Goal: Task Accomplishment & Management: Manage account settings

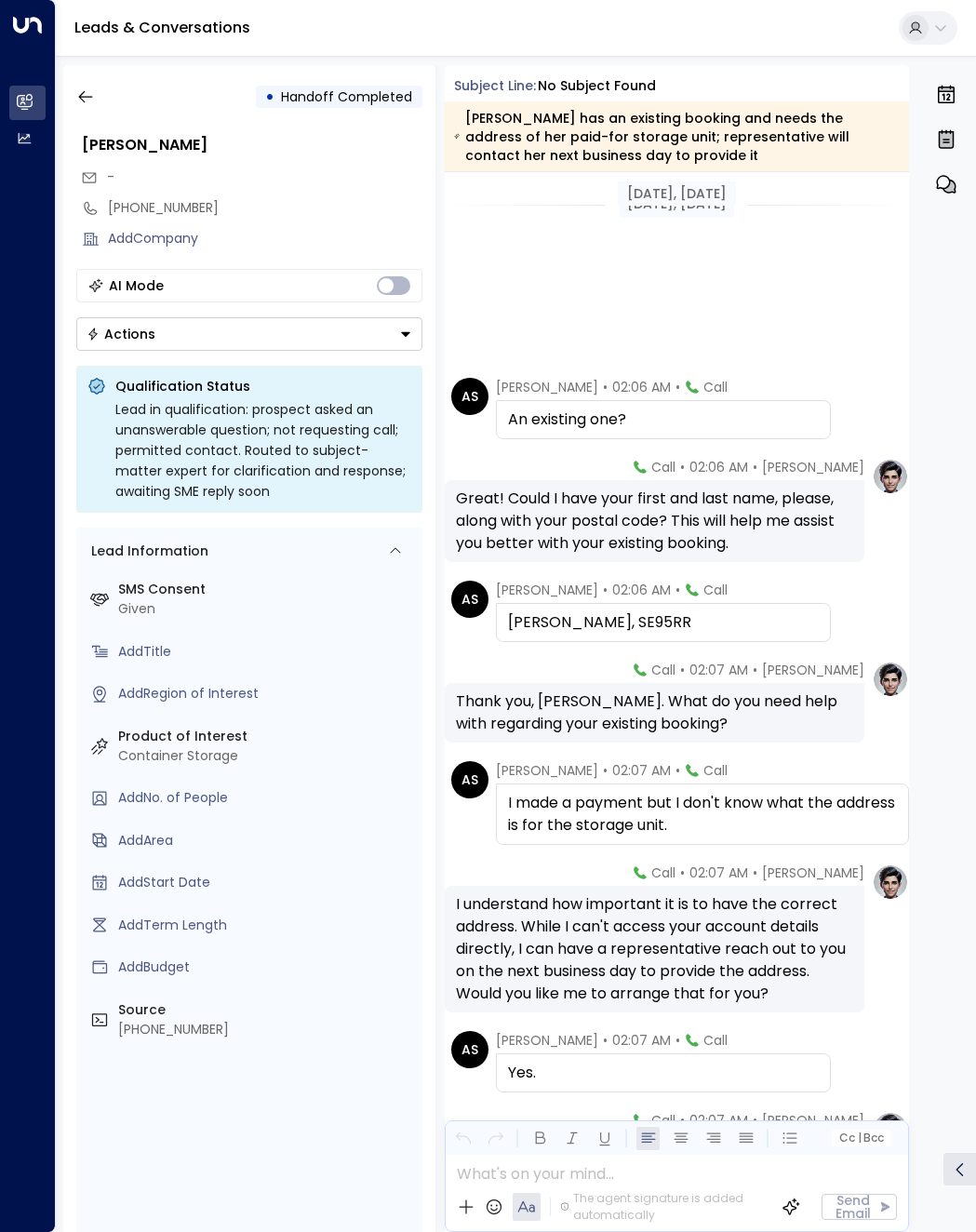
scroll to position [372, 0]
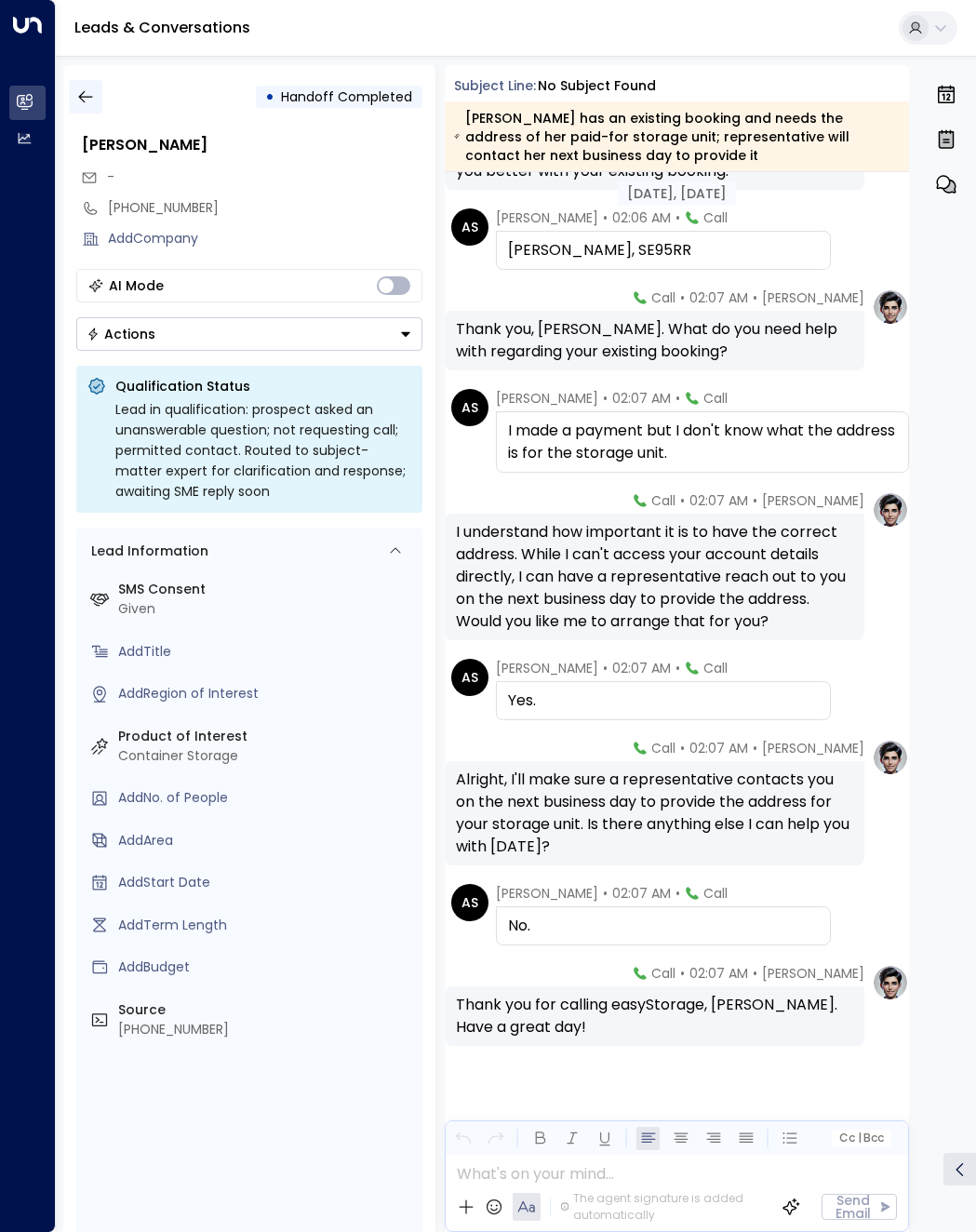
click at [94, 100] on icon "button" at bounding box center [85, 96] width 18 height 18
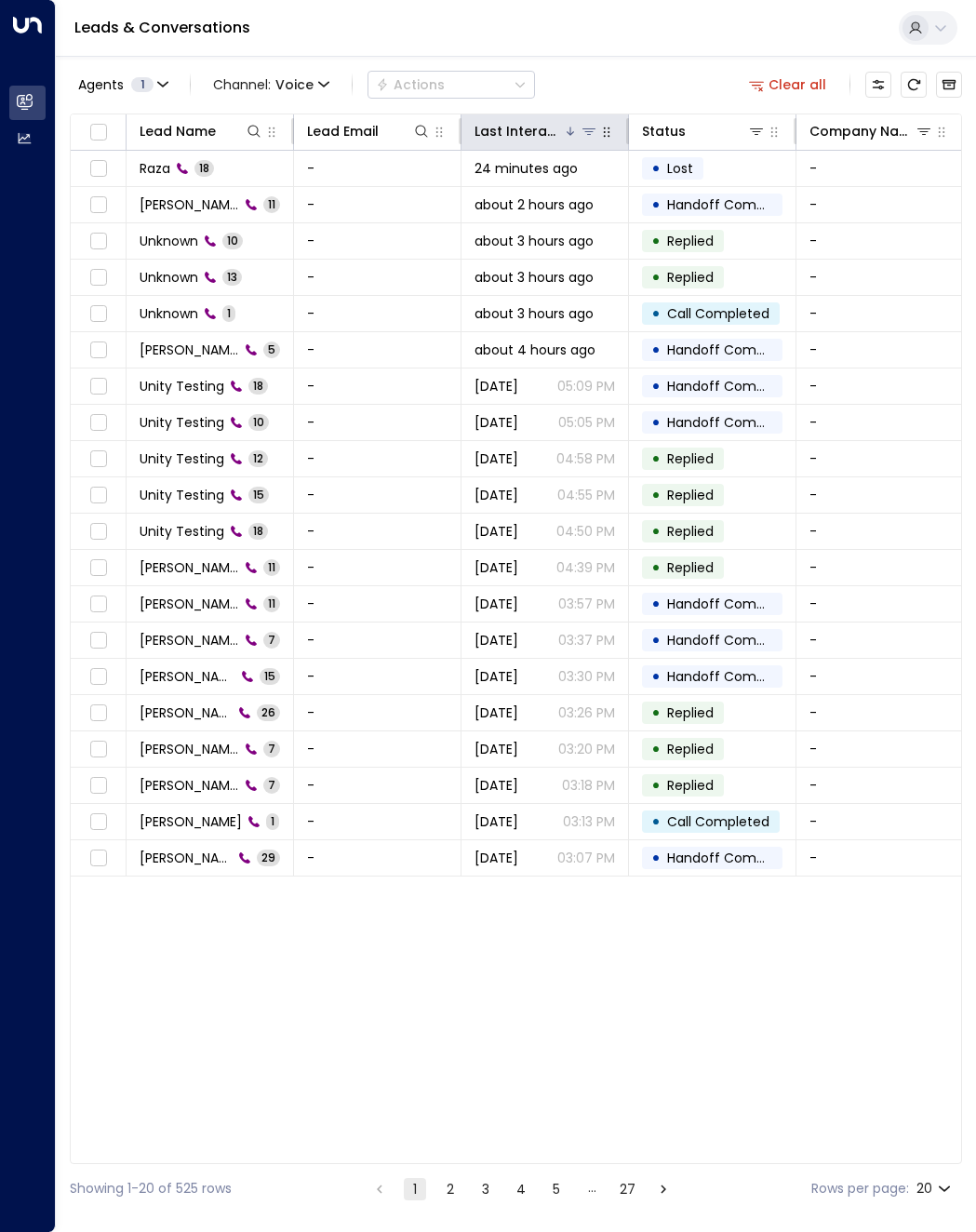
click at [522, 128] on div "Last Interacted" at bounding box center [519, 131] width 88 height 22
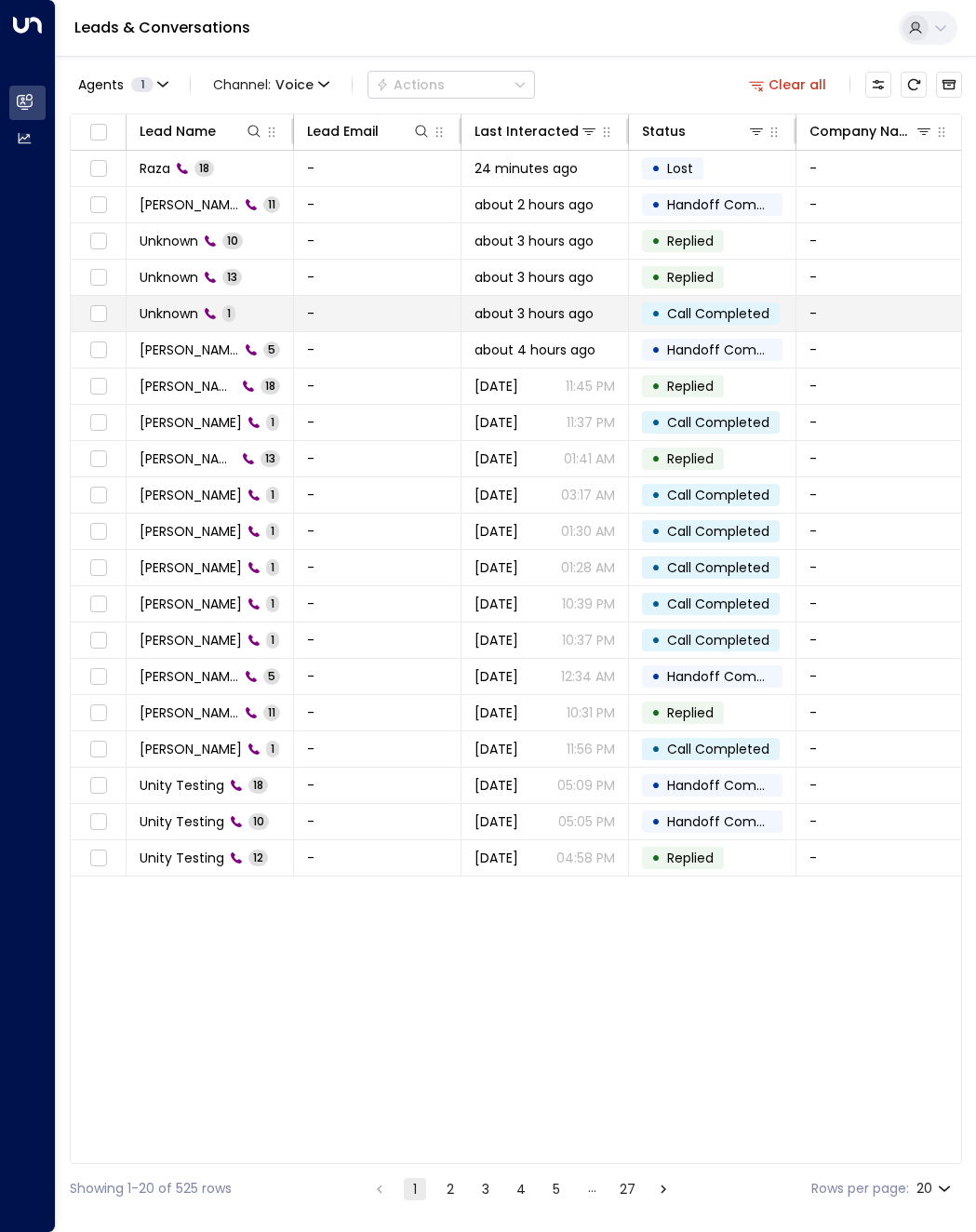
click at [175, 307] on span "Unknown" at bounding box center [169, 313] width 58 height 18
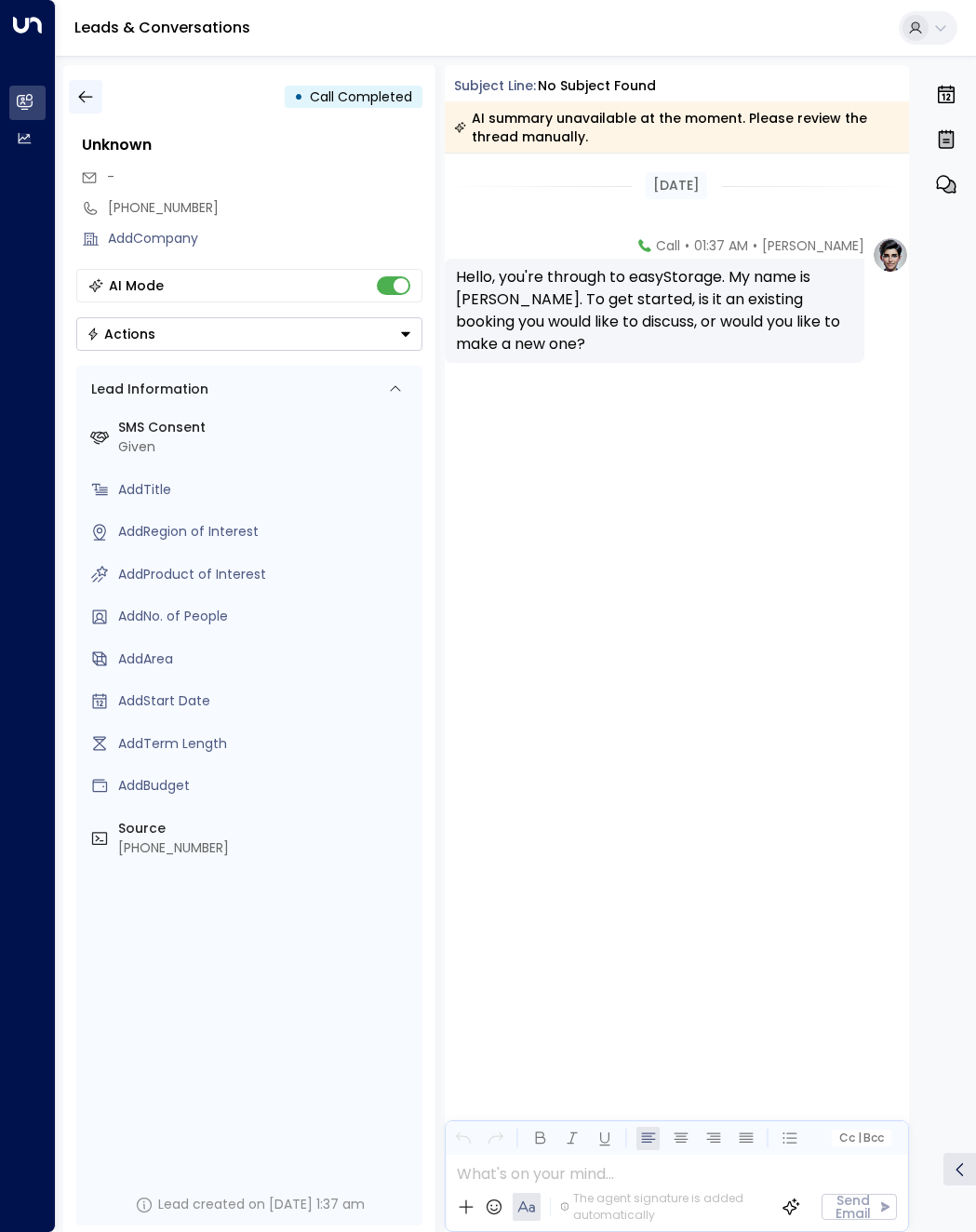
click at [73, 94] on button "button" at bounding box center [85, 96] width 33 height 33
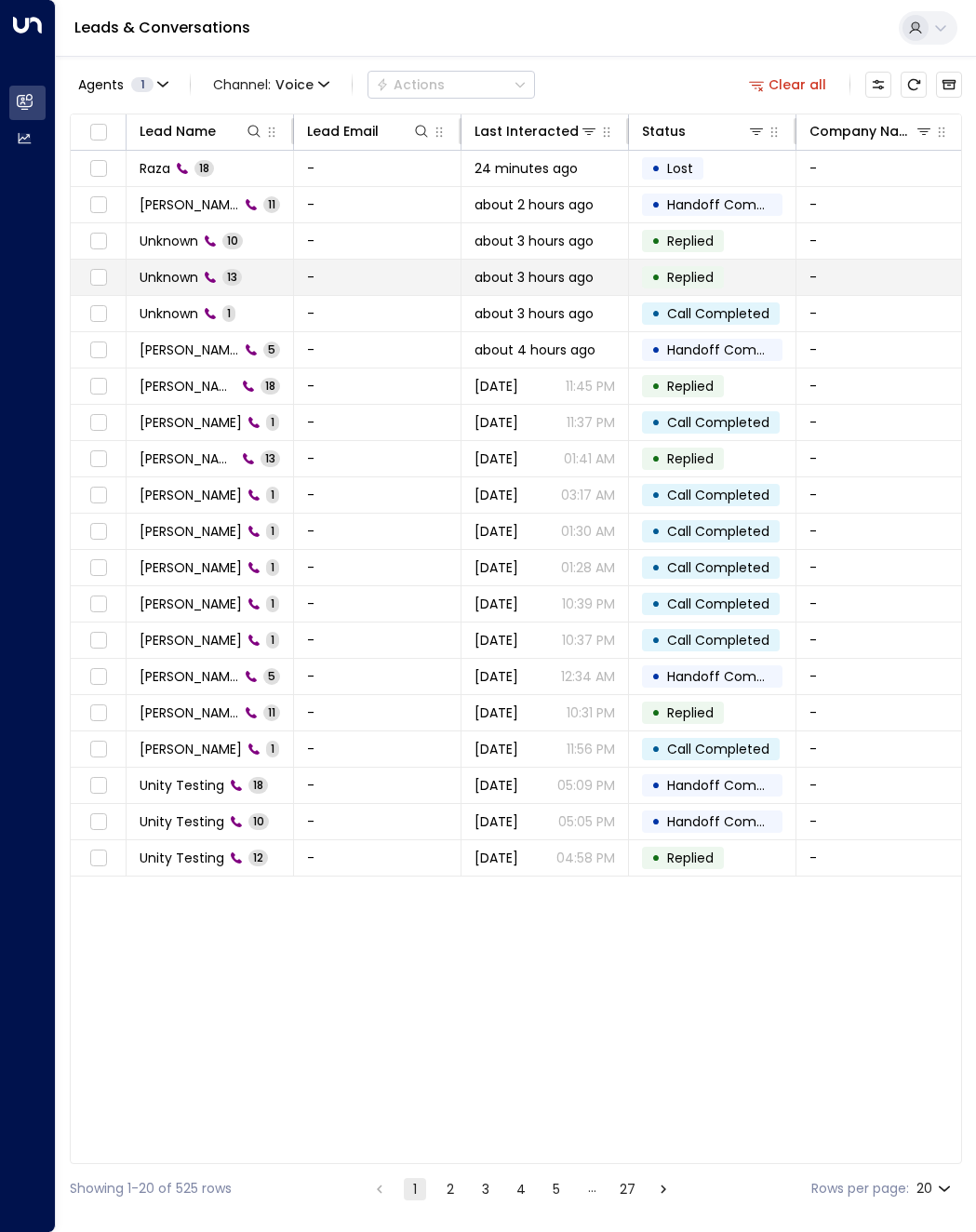
click at [174, 264] on td "Unknown 13" at bounding box center [210, 277] width 167 height 35
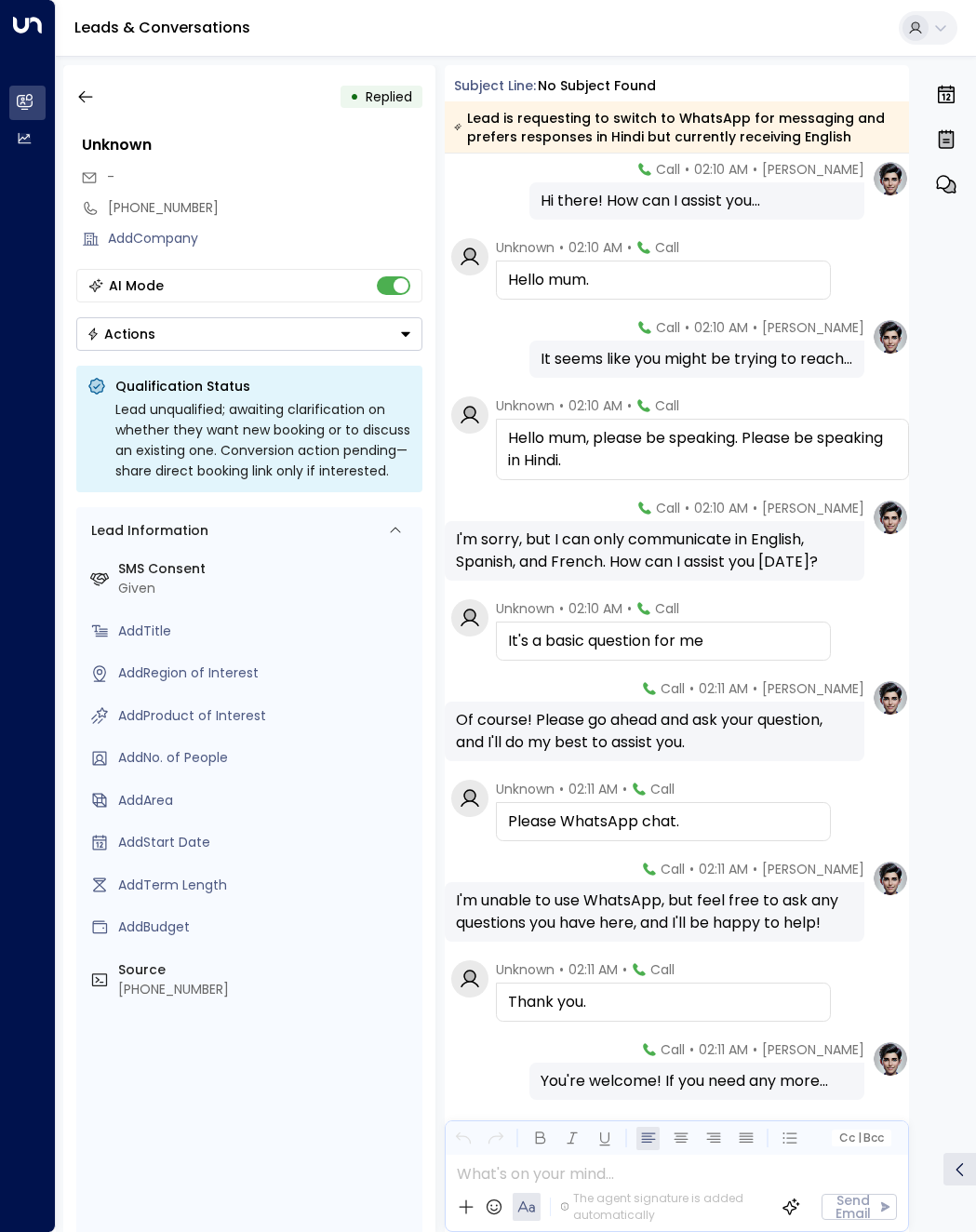
scroll to position [333, 0]
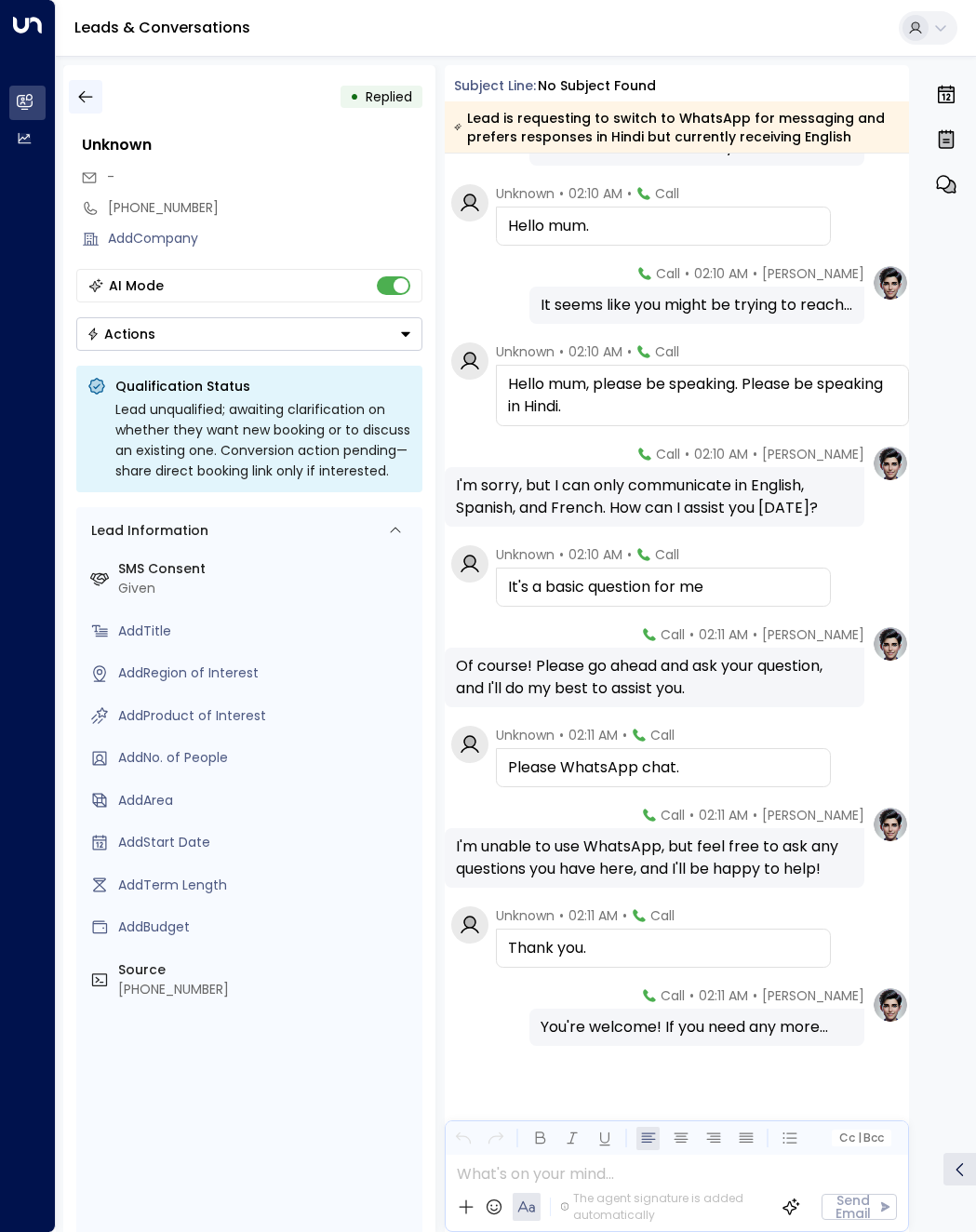
click at [93, 90] on icon "button" at bounding box center [85, 96] width 18 height 18
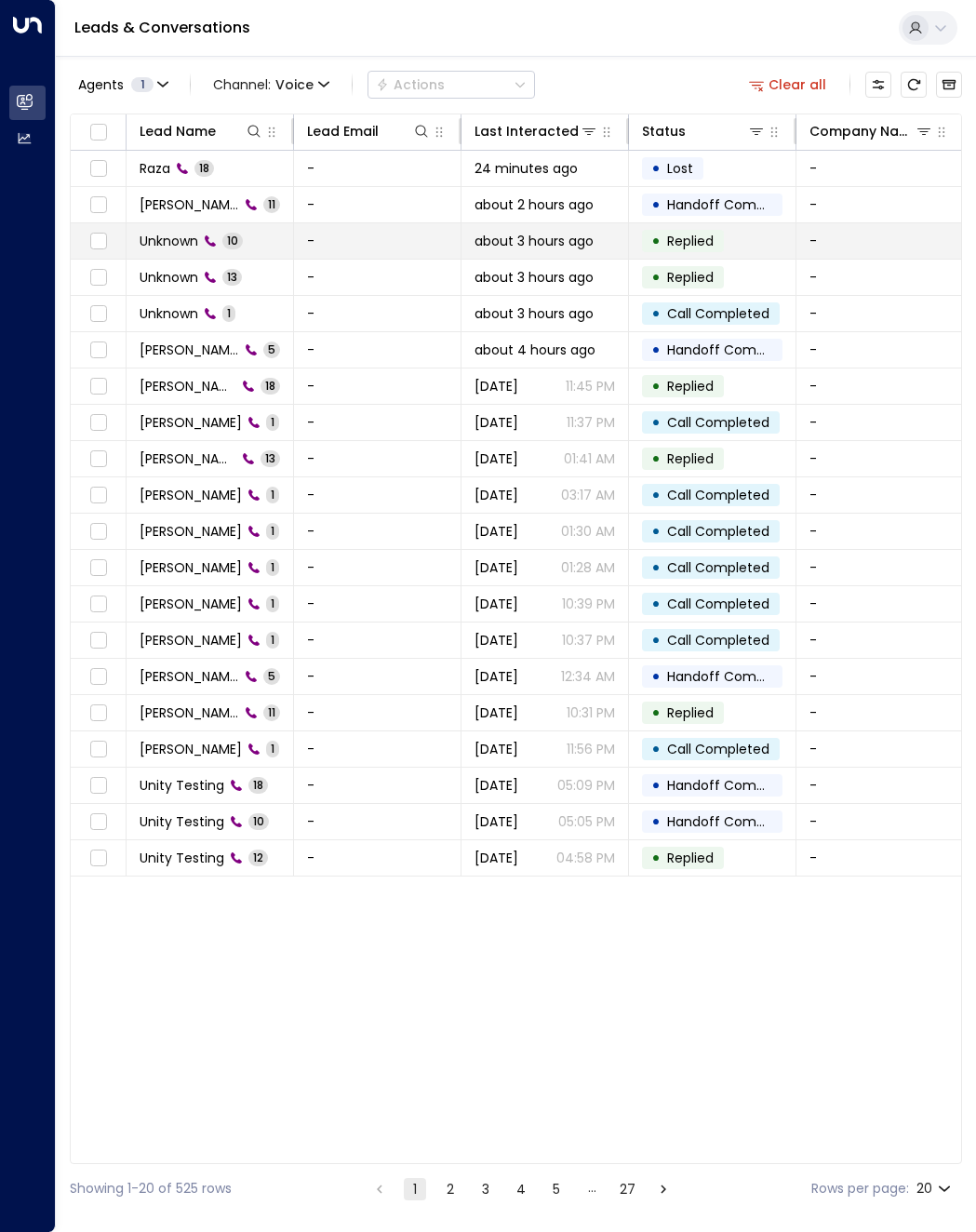
click at [201, 245] on div "Unknown 10" at bounding box center [191, 241] width 103 height 18
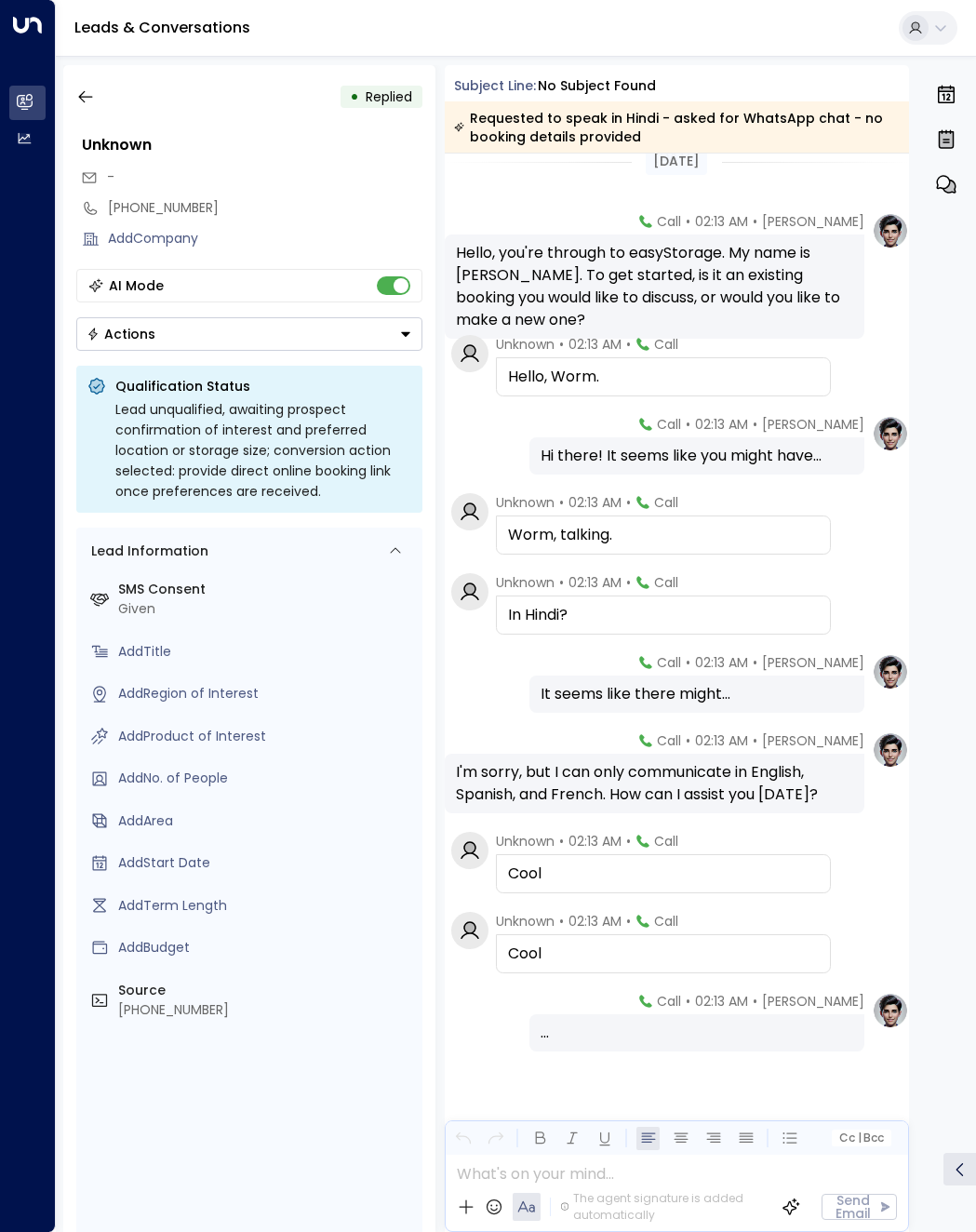
scroll to position [30, 0]
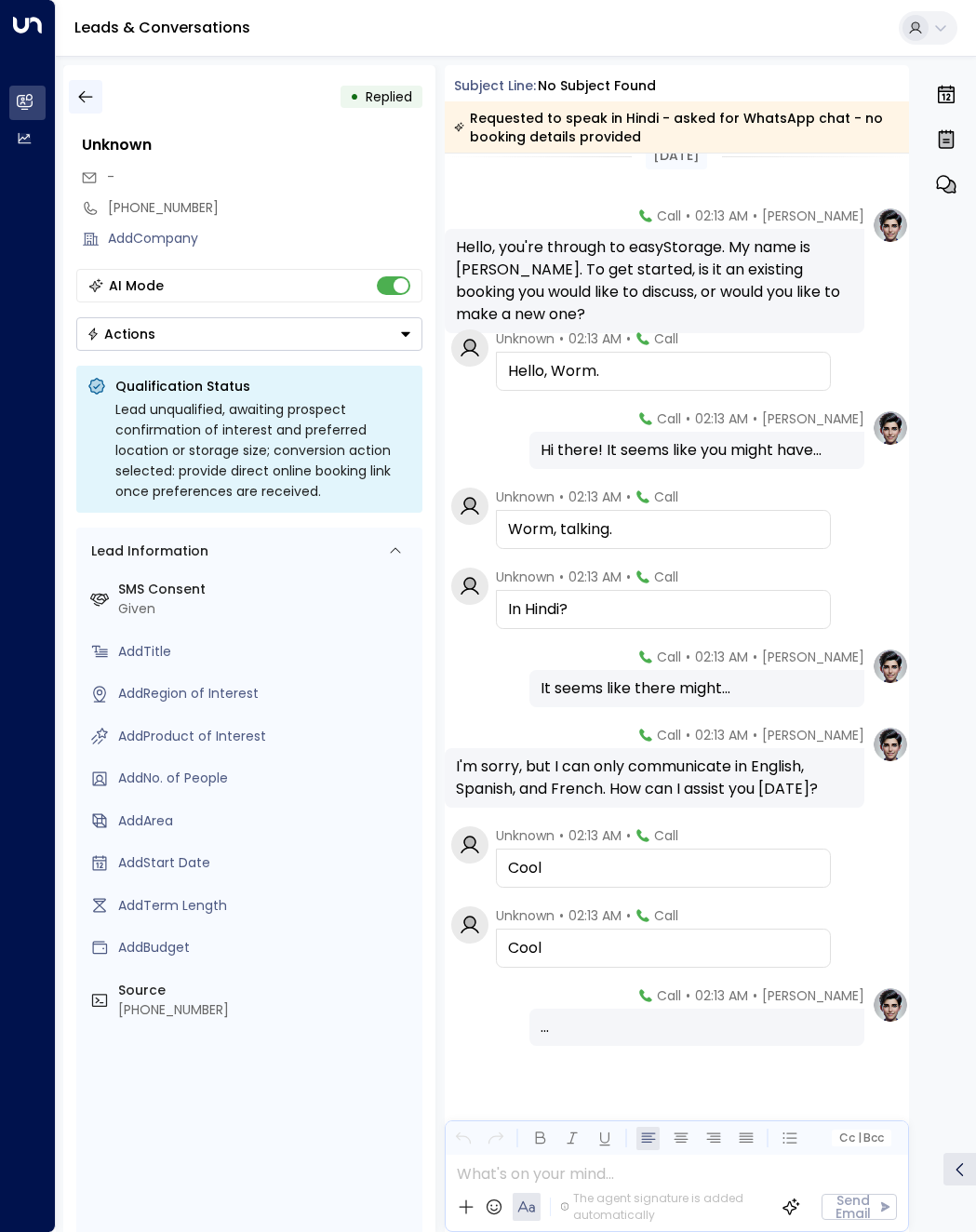
click at [88, 92] on icon "button" at bounding box center [85, 96] width 18 height 18
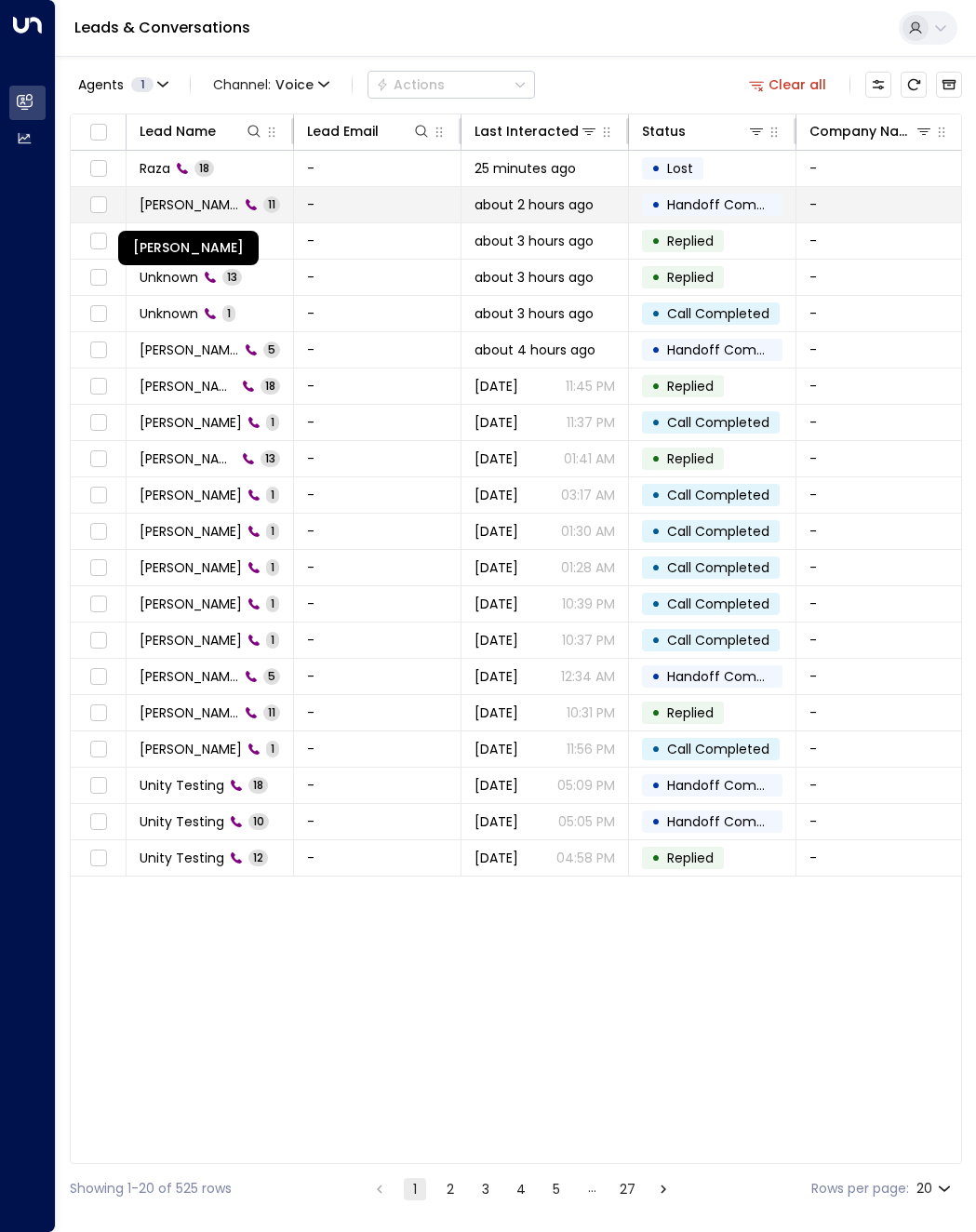
click at [196, 195] on span "[PERSON_NAME]" at bounding box center [189, 204] width 100 height 18
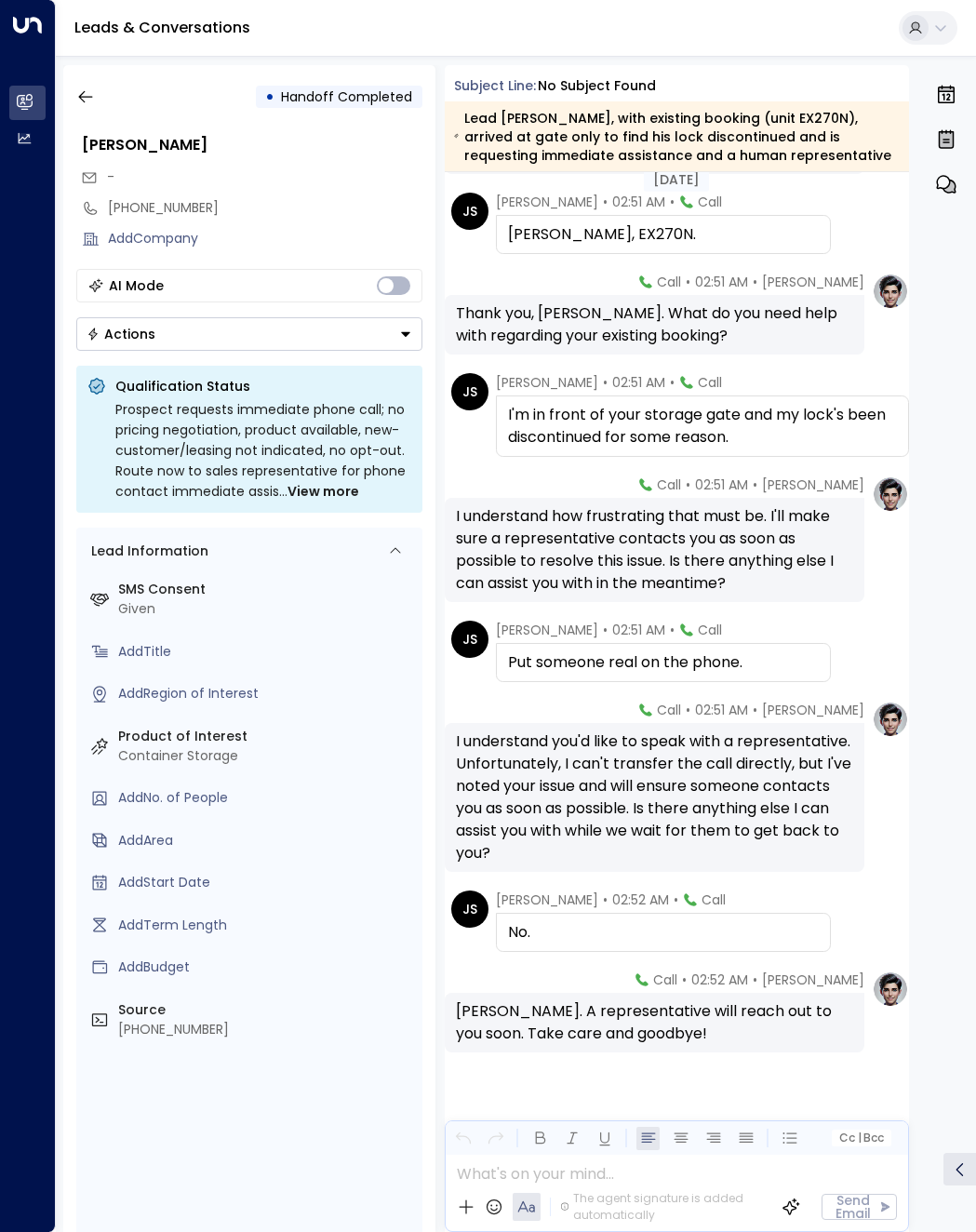
scroll to position [394, 0]
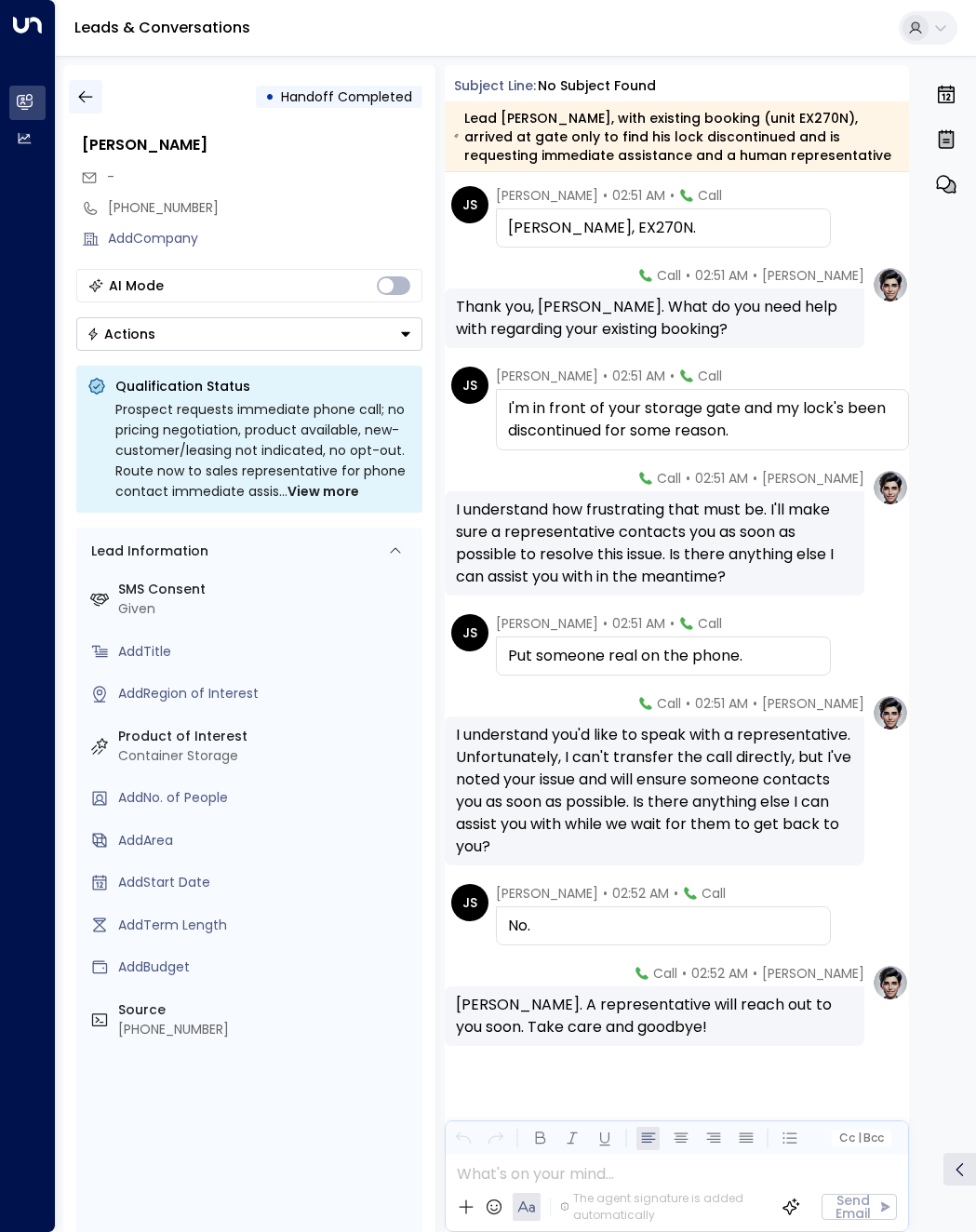
click at [84, 100] on icon "button" at bounding box center [85, 96] width 18 height 18
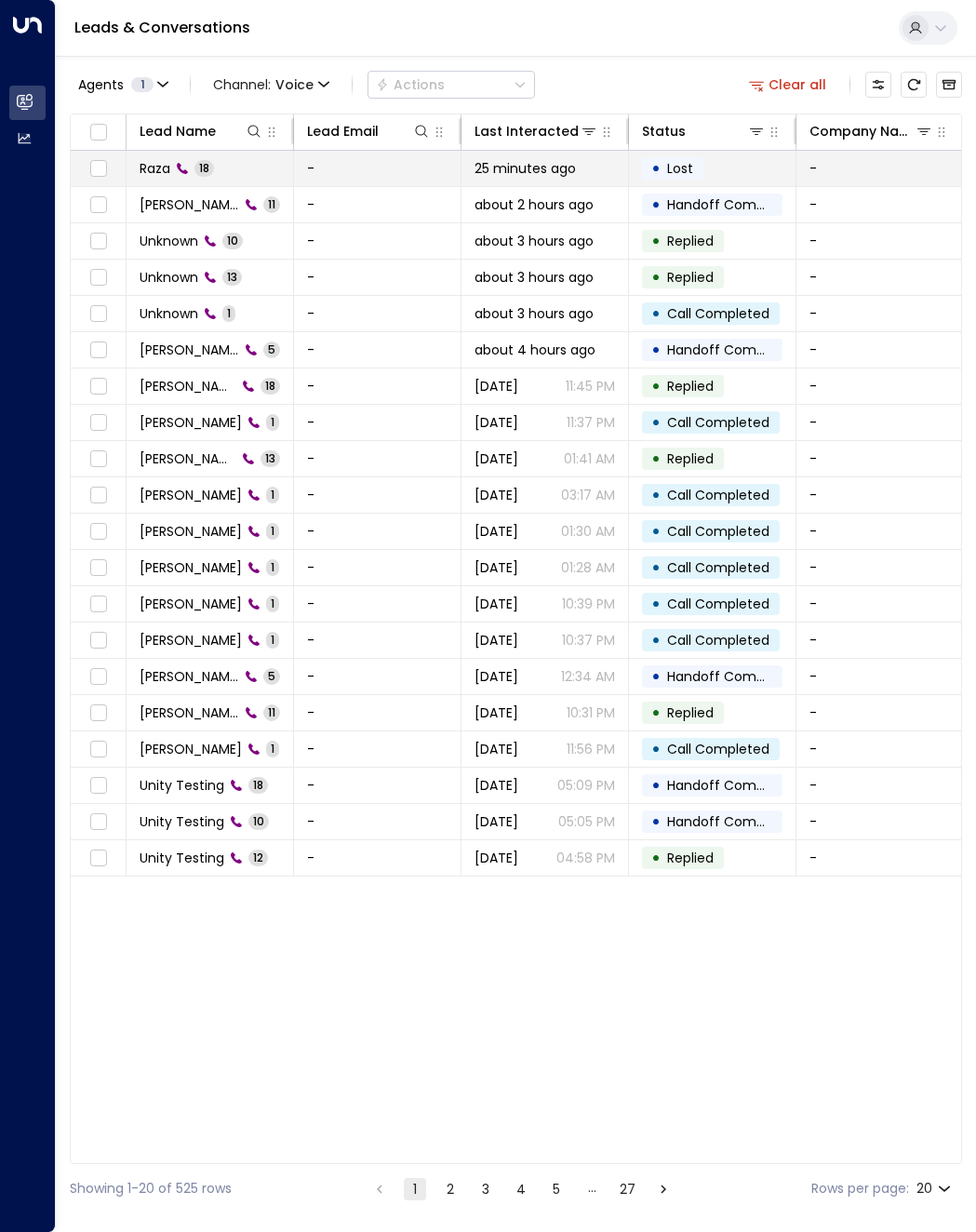
click at [164, 159] on span "Raza" at bounding box center [155, 168] width 31 height 18
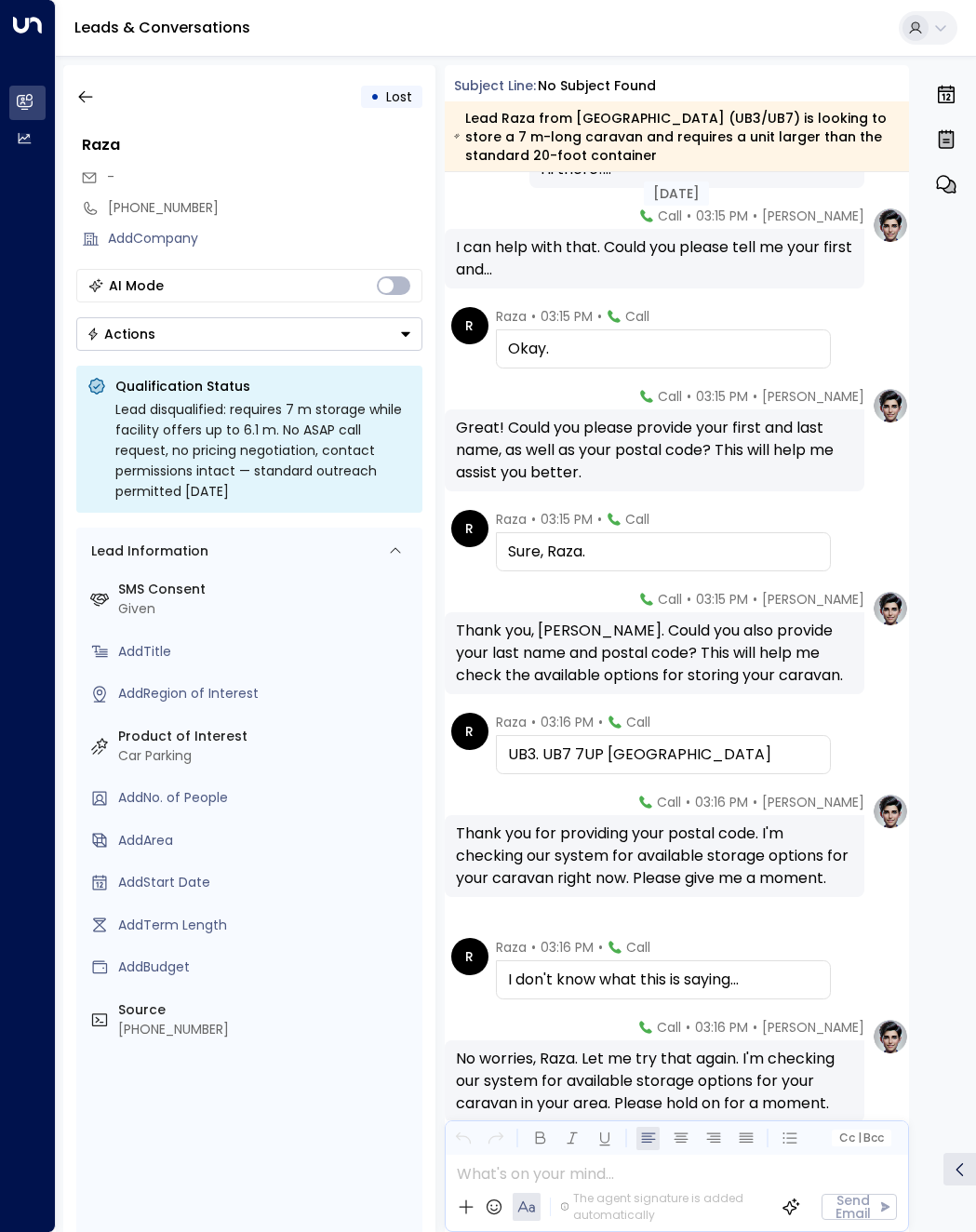
scroll to position [430, 0]
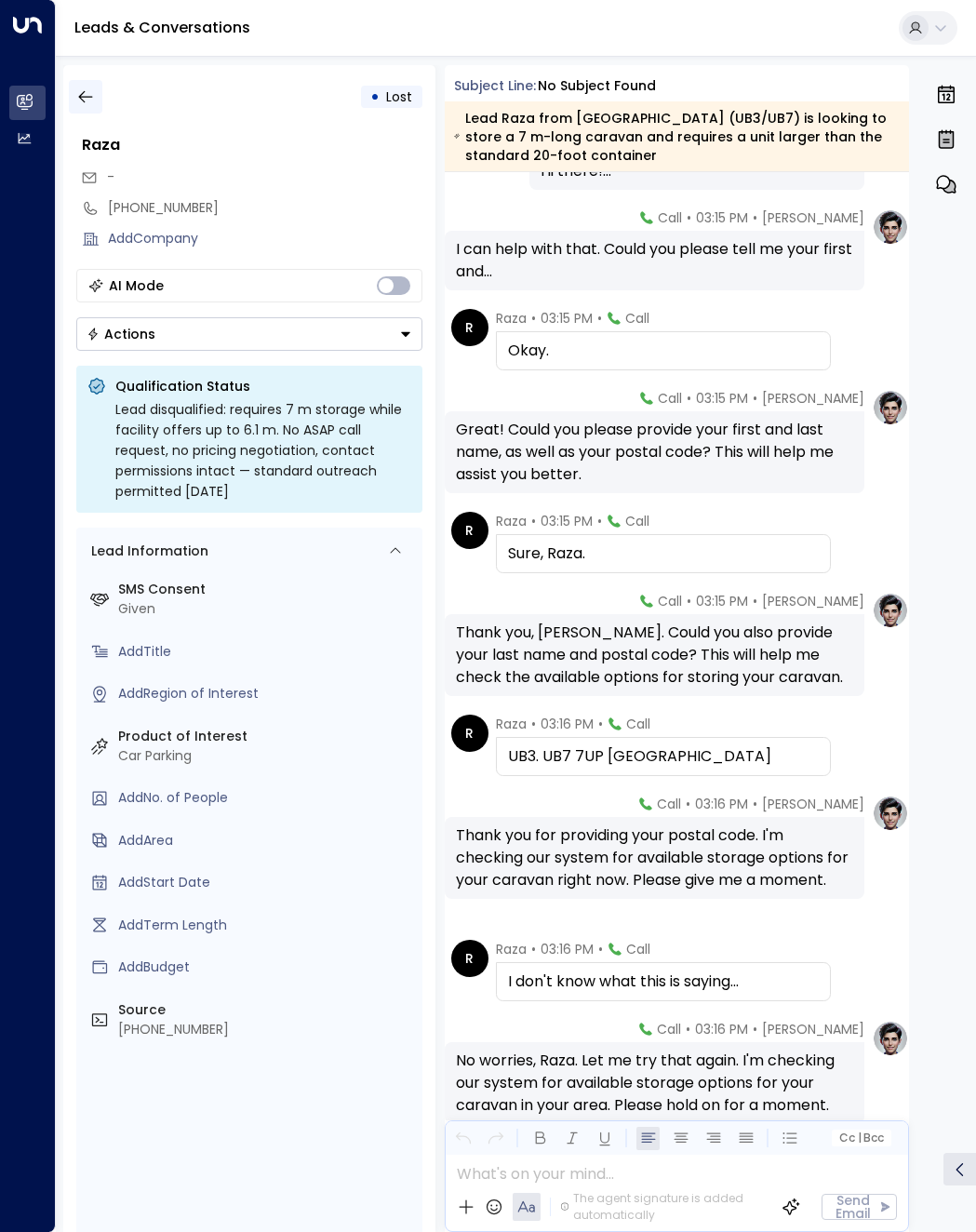
click at [97, 104] on button "button" at bounding box center [85, 96] width 33 height 33
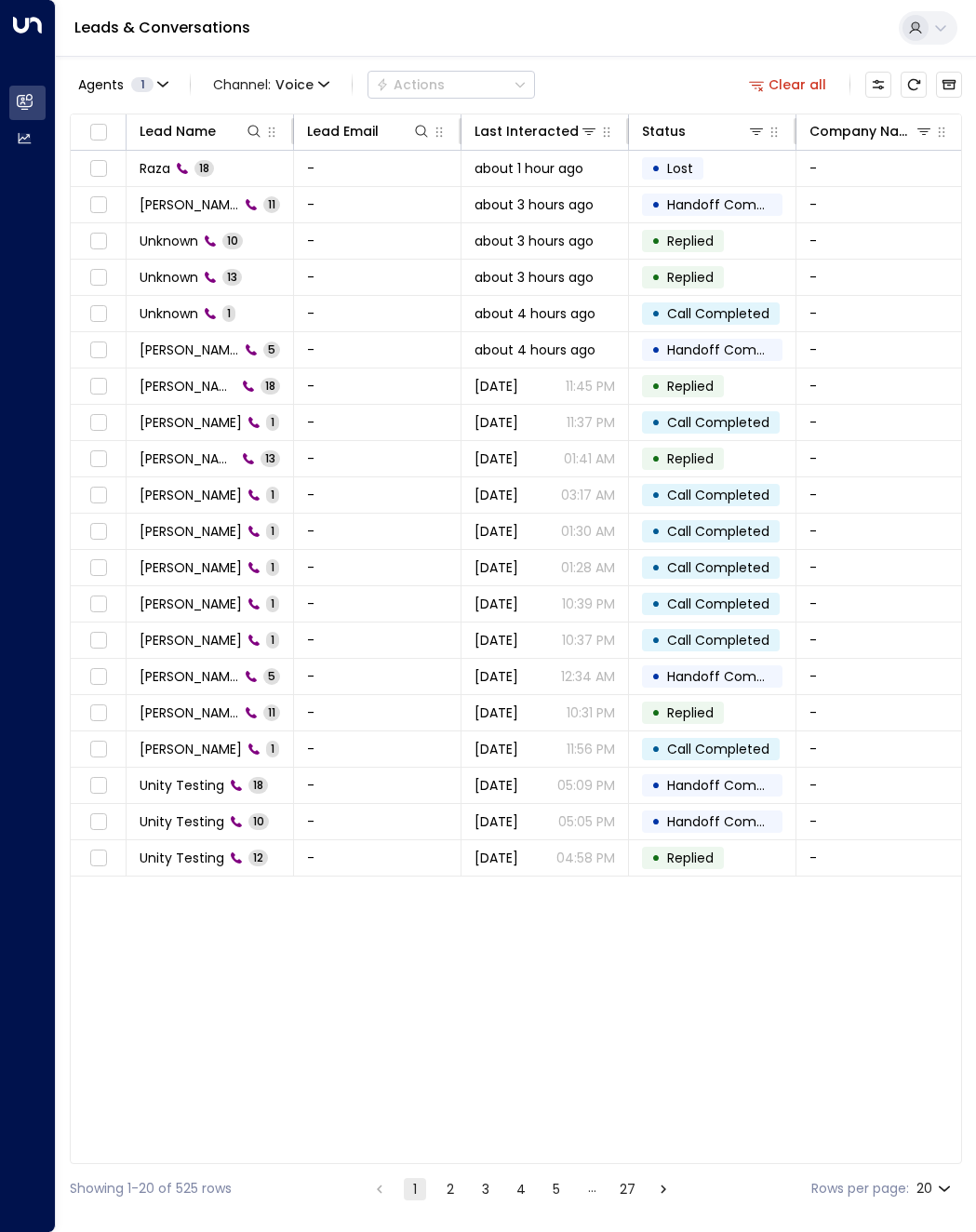
click at [656, 40] on div "Leads & Conversations" at bounding box center [516, 28] width 921 height 56
